Goal: Task Accomplishment & Management: Use online tool/utility

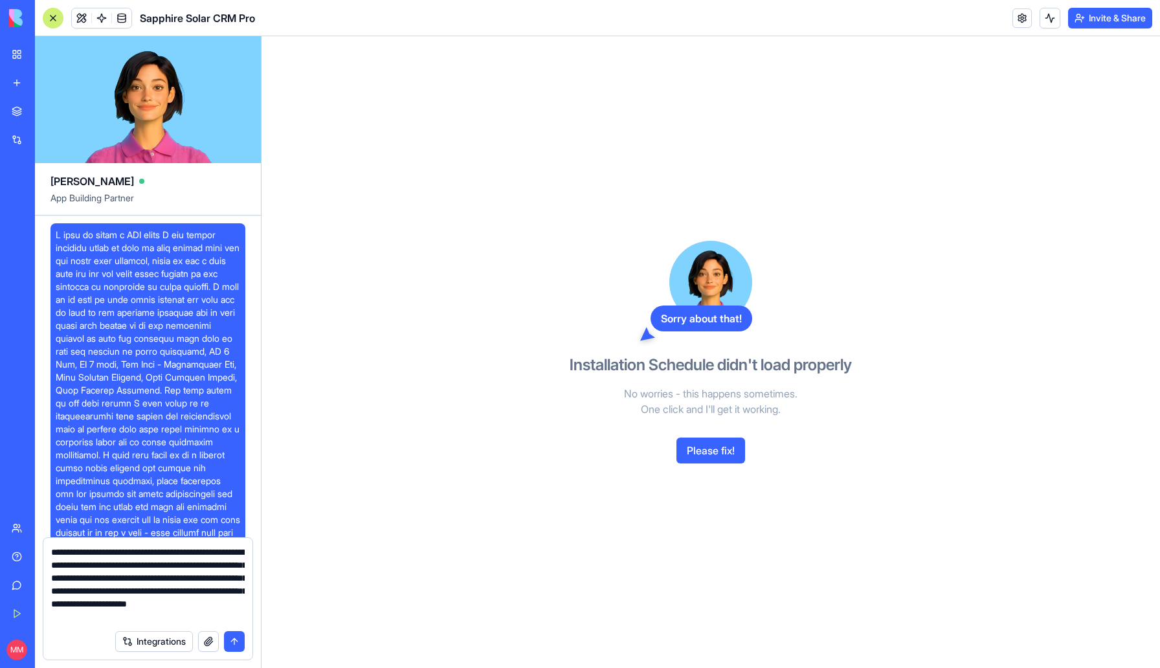
scroll to position [24997, 0]
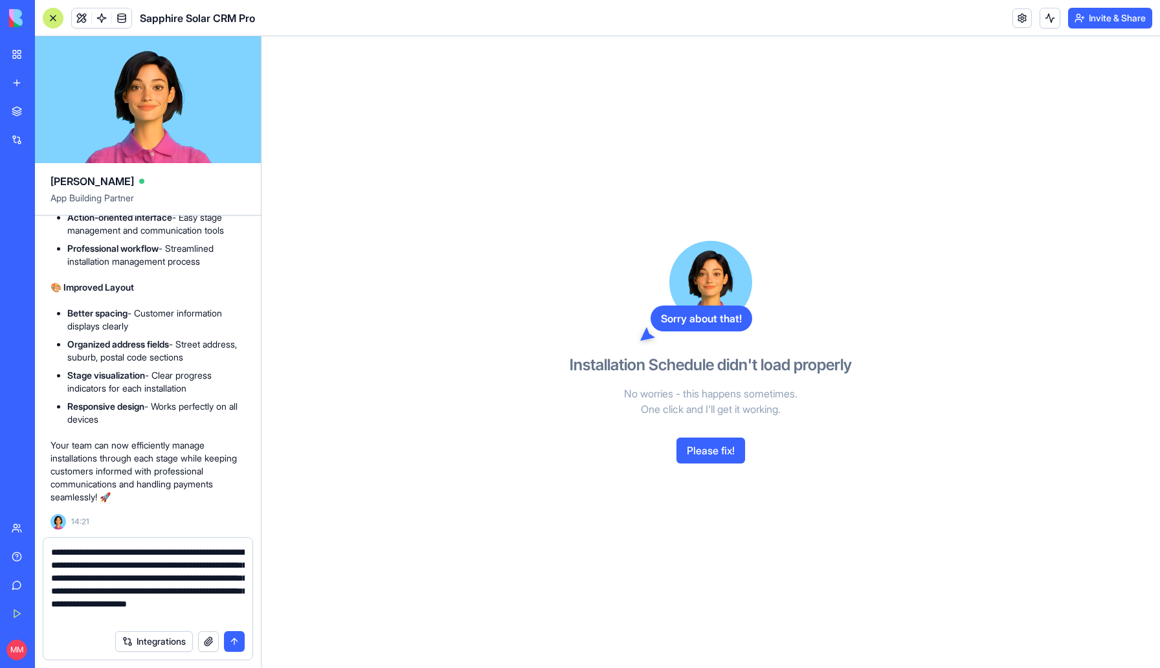
click at [703, 458] on button "Please fix!" at bounding box center [710, 451] width 69 height 26
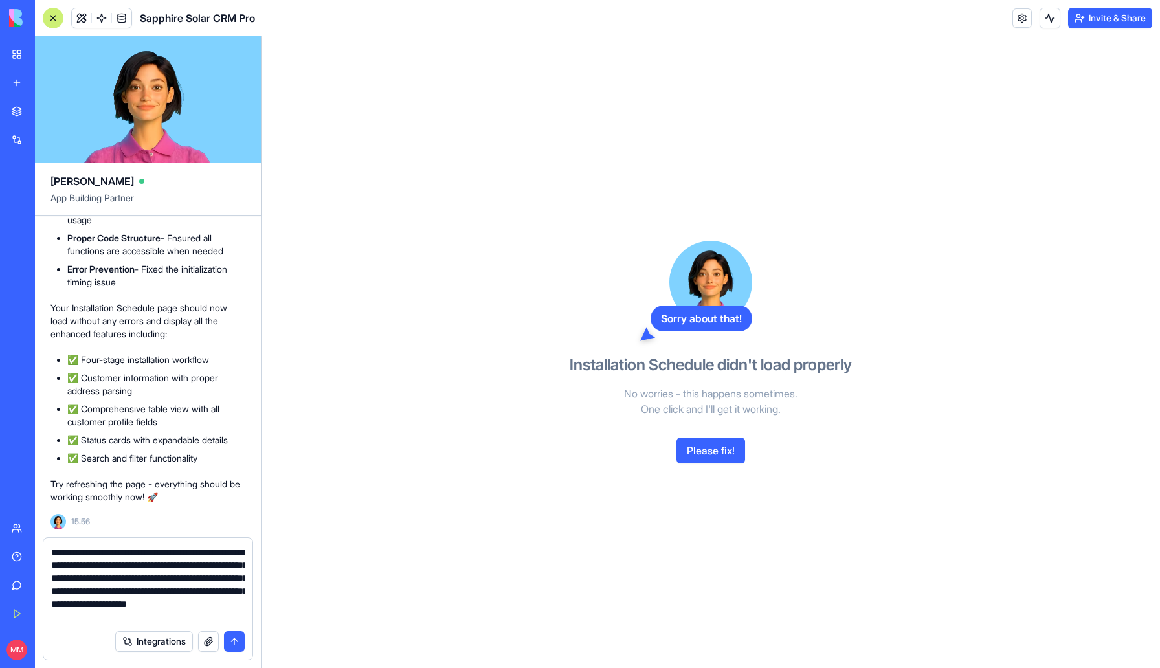
scroll to position [25536, 0]
click at [56, 194] on link "Sapphire Solar CRM Pro" at bounding box center [30, 202] width 52 height 26
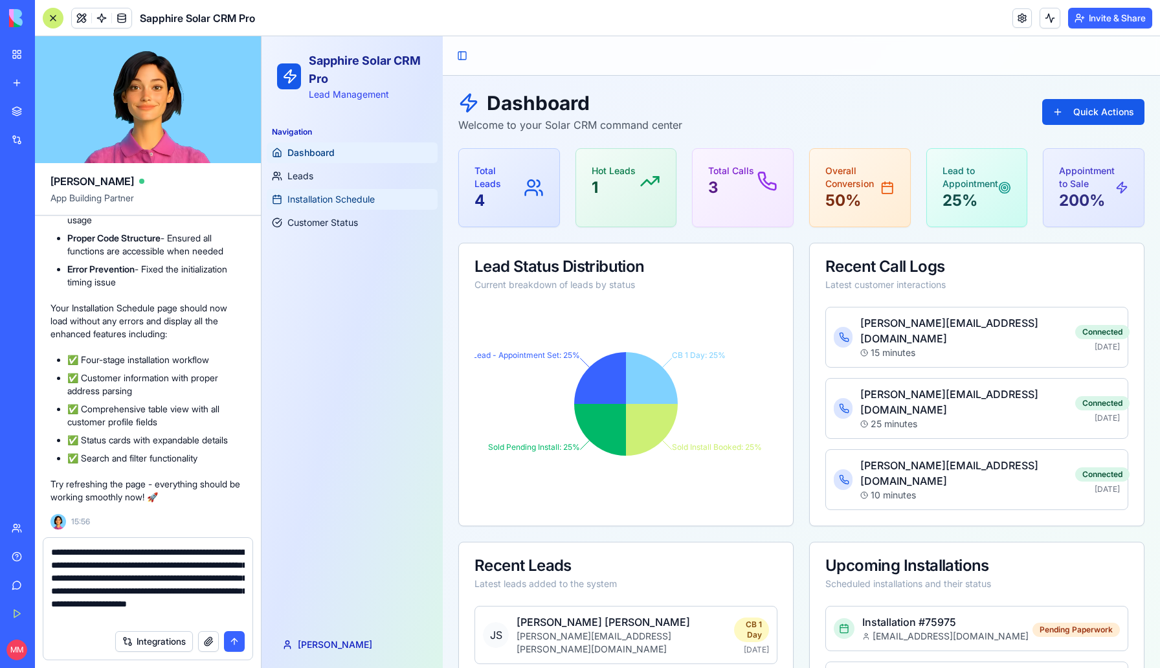
click at [365, 196] on span "Installation Schedule" at bounding box center [330, 199] width 87 height 13
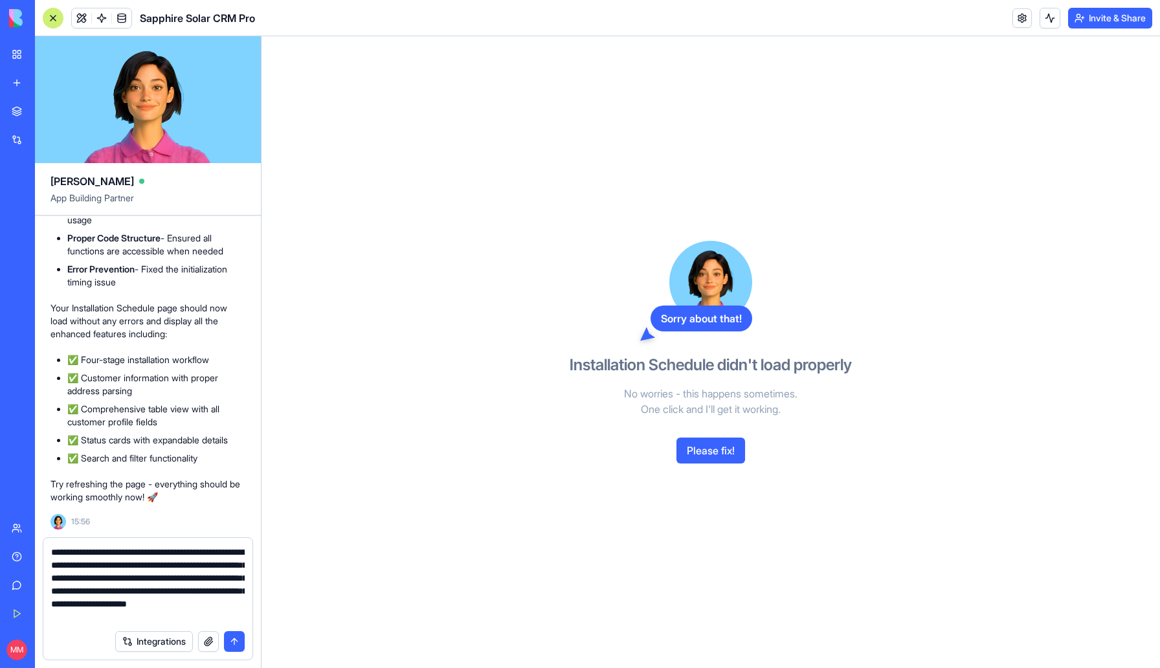
click at [705, 453] on button "Please fix!" at bounding box center [710, 451] width 69 height 26
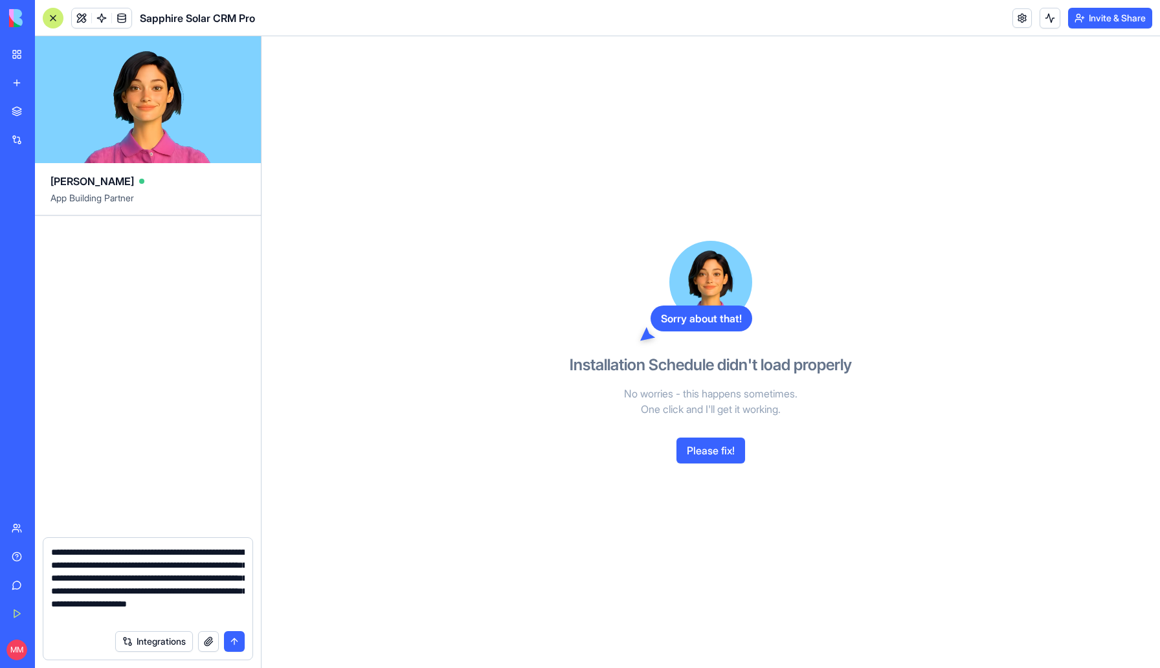
scroll to position [26280, 0]
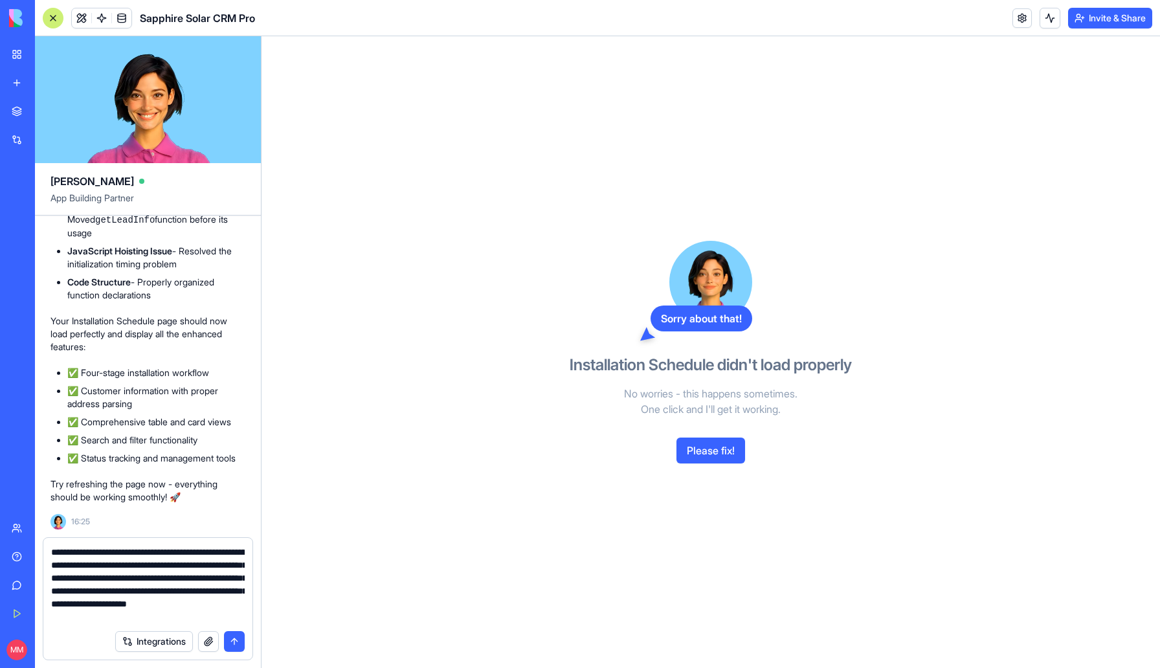
click at [238, 647] on button "submit" at bounding box center [234, 641] width 21 height 21
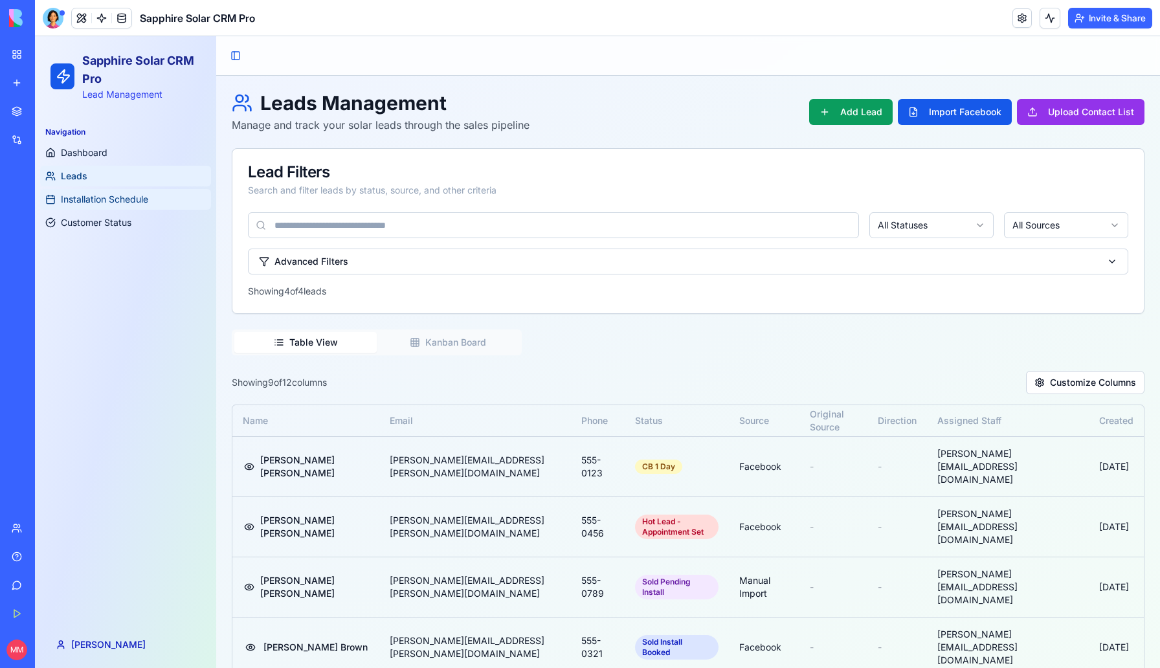
click at [123, 193] on span "Installation Schedule" at bounding box center [104, 199] width 87 height 13
click at [116, 150] on link "Dashboard" at bounding box center [125, 152] width 171 height 21
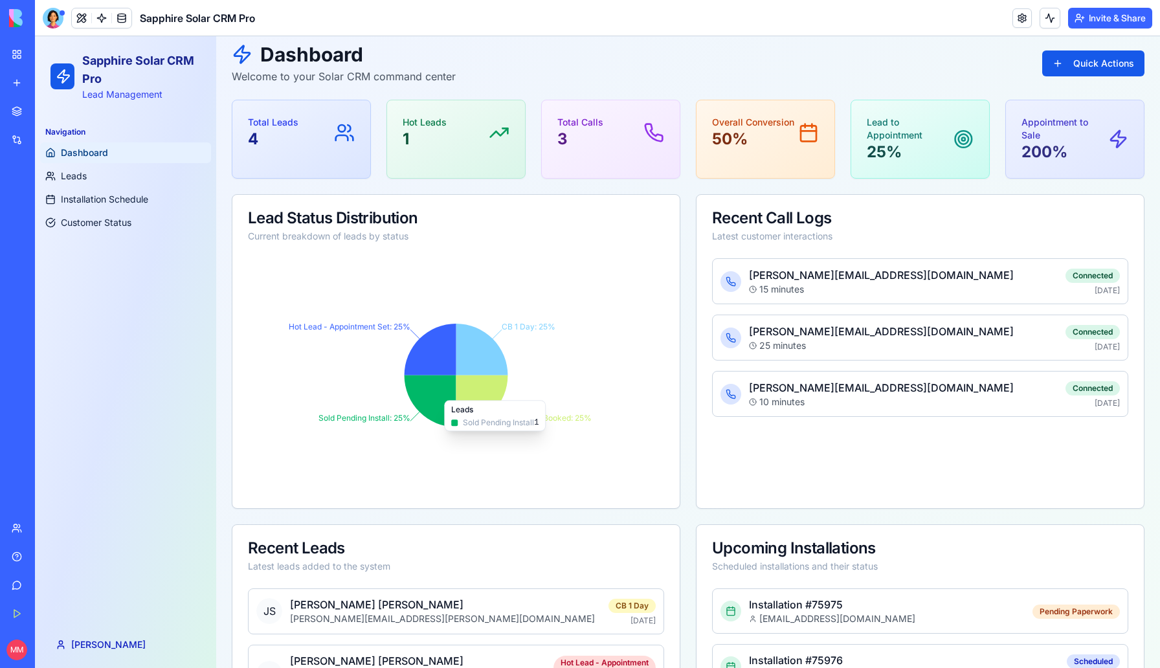
scroll to position [137, 0]
